Goal: Task Accomplishment & Management: Manage account settings

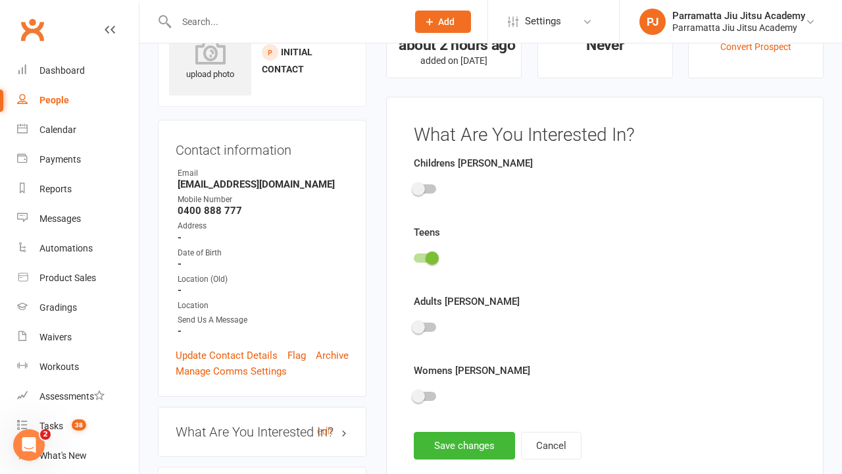
scroll to position [91, 0]
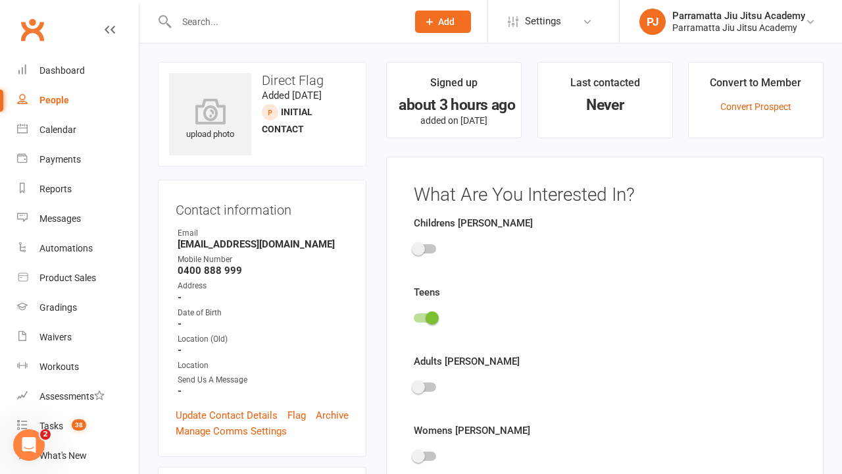
scroll to position [91, 0]
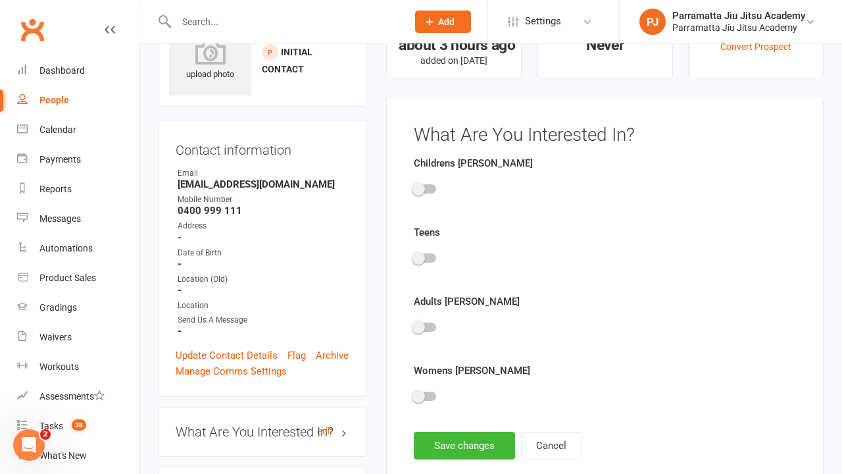
scroll to position [91, 0]
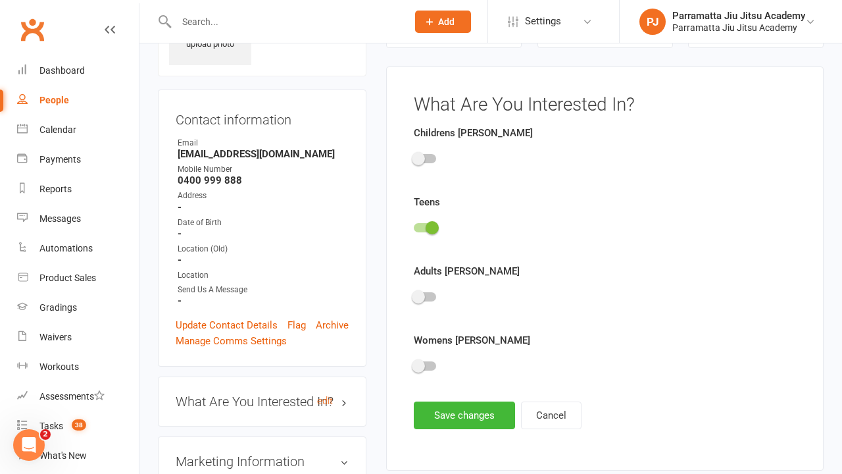
scroll to position [91, 0]
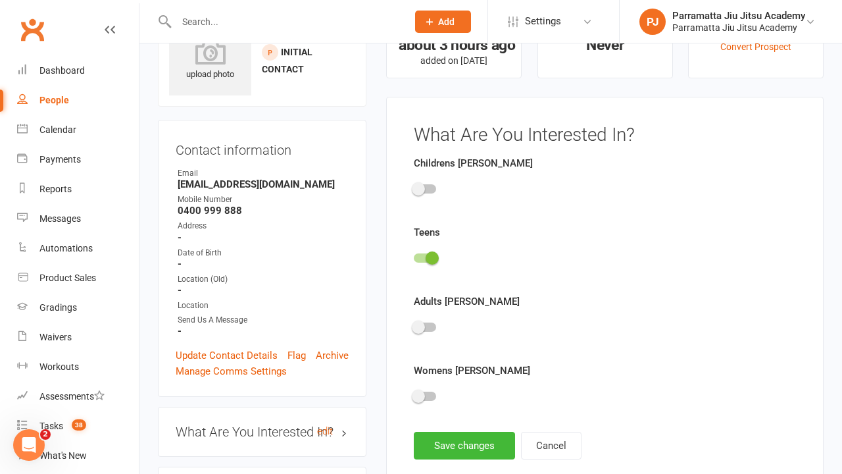
scroll to position [91, 0]
